Goal: Find specific page/section: Find specific page/section

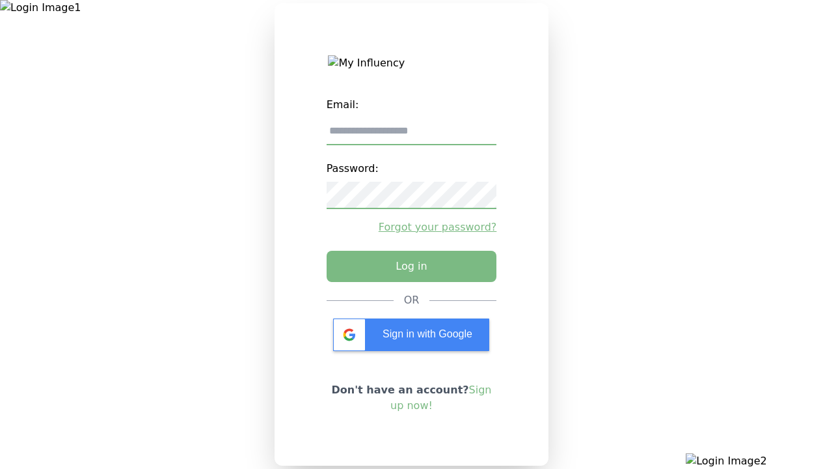
click at [411, 136] on input "email" at bounding box center [412, 131] width 171 height 27
type input "**********"
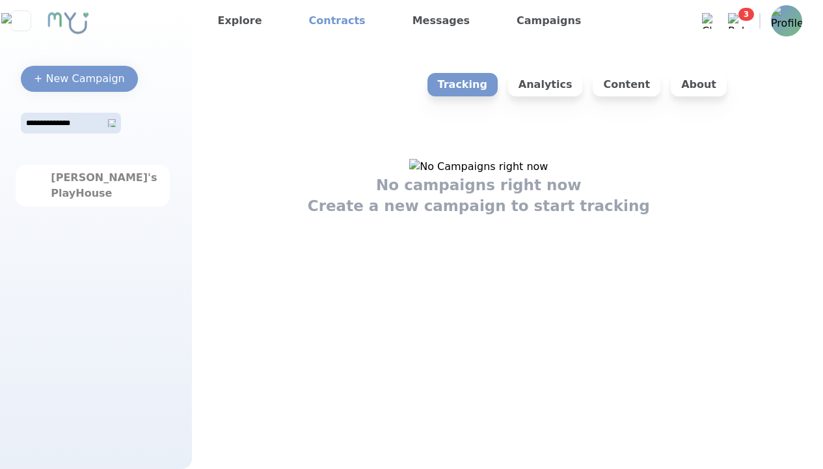
click at [327, 21] on link "Contracts" at bounding box center [337, 20] width 67 height 21
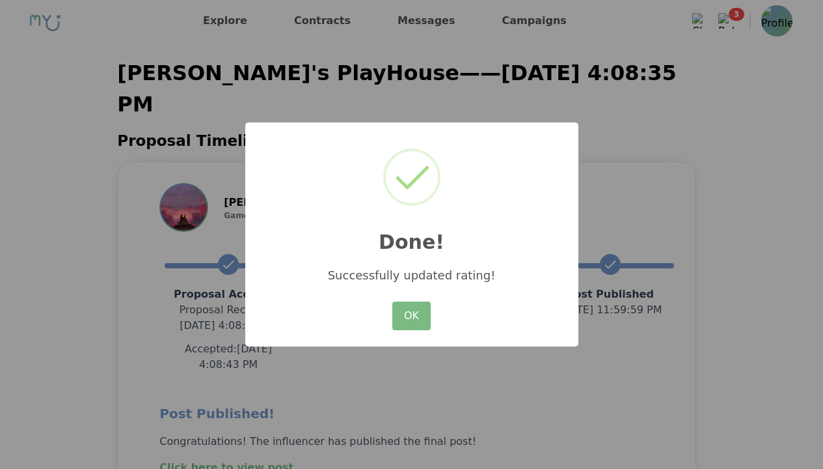
scroll to position [244, 0]
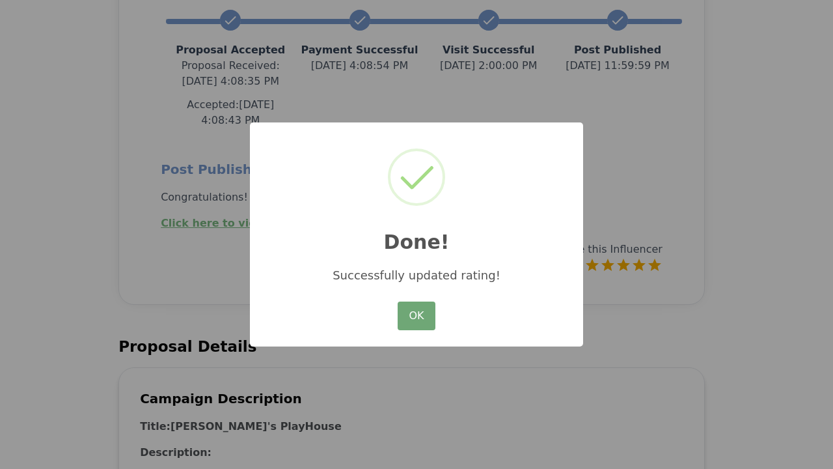
click at [417, 316] on button "OK" at bounding box center [417, 315] width 38 height 29
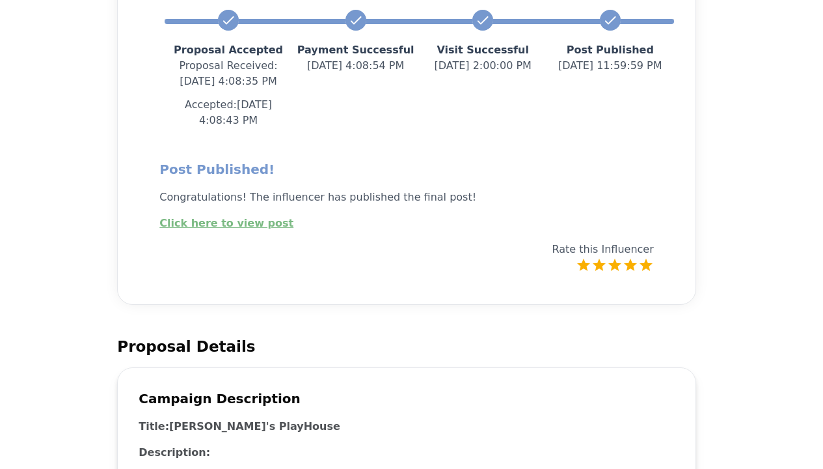
click at [219, 217] on link "Click here to view post" at bounding box center [226, 223] width 134 height 12
